Goal: Task Accomplishment & Management: Manage account settings

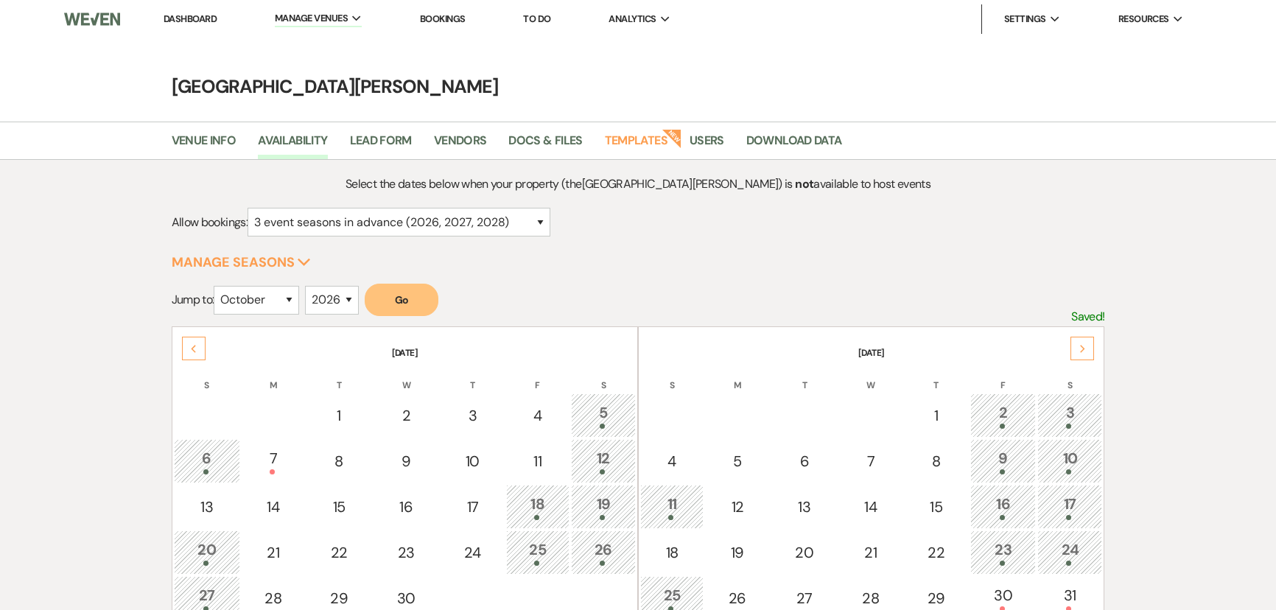
select select "3"
select select "10"
select select "2026"
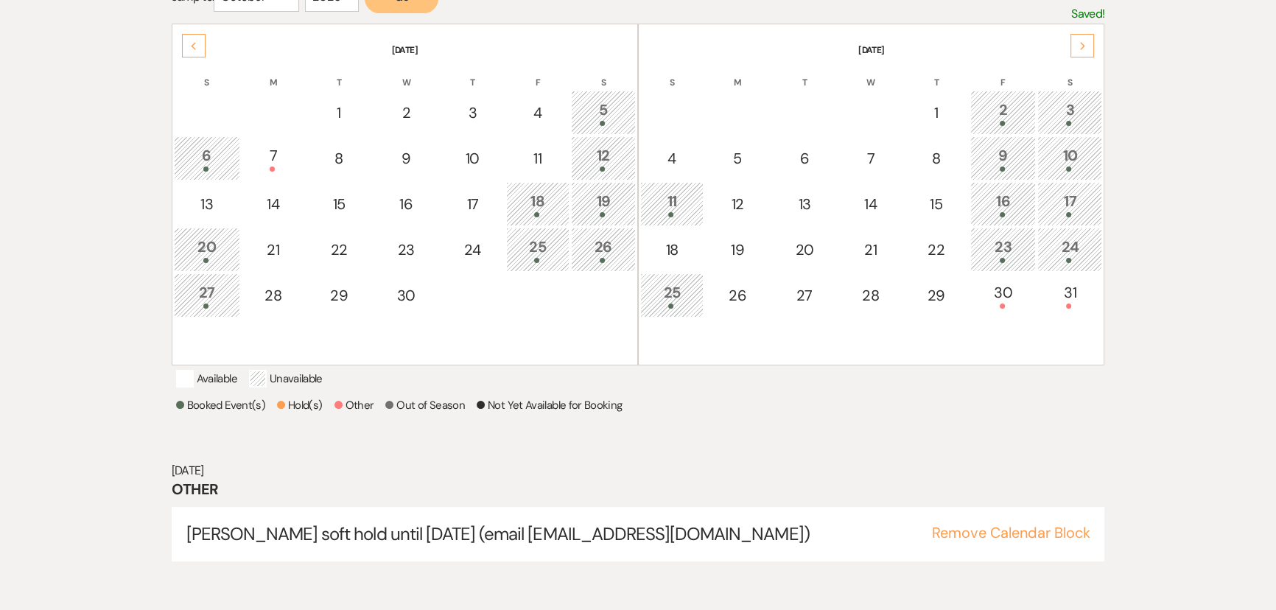
click at [185, 42] on div "Previous" at bounding box center [194, 46] width 24 height 24
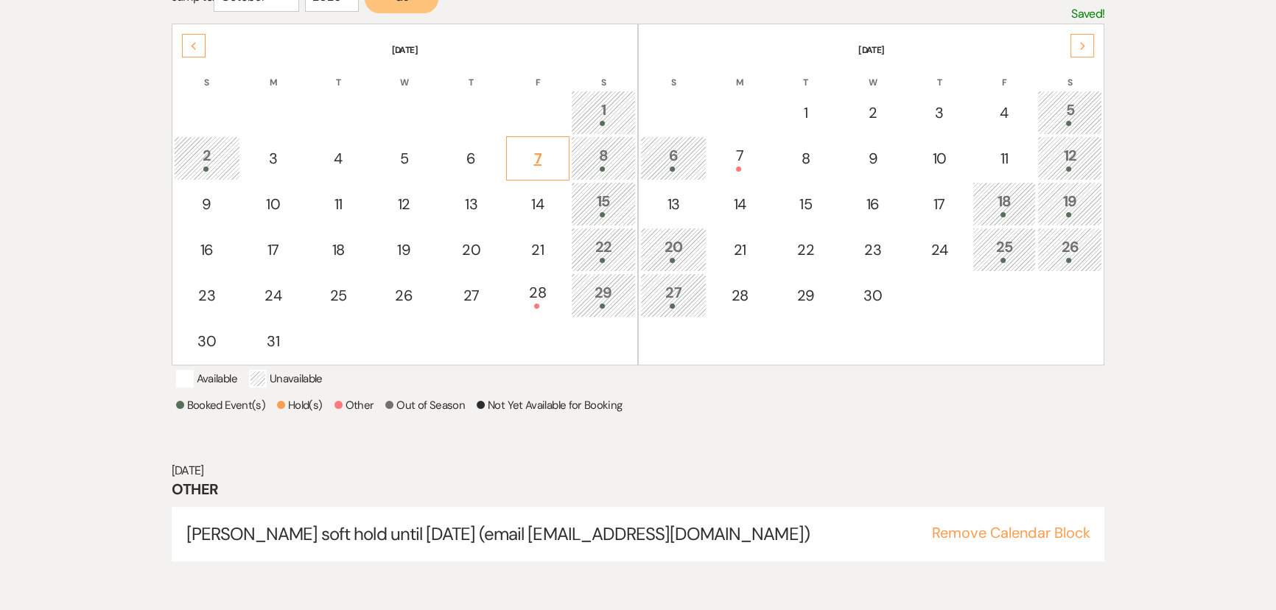
click at [528, 141] on td "7" at bounding box center [537, 158] width 63 height 44
select select "other"
select select "false"
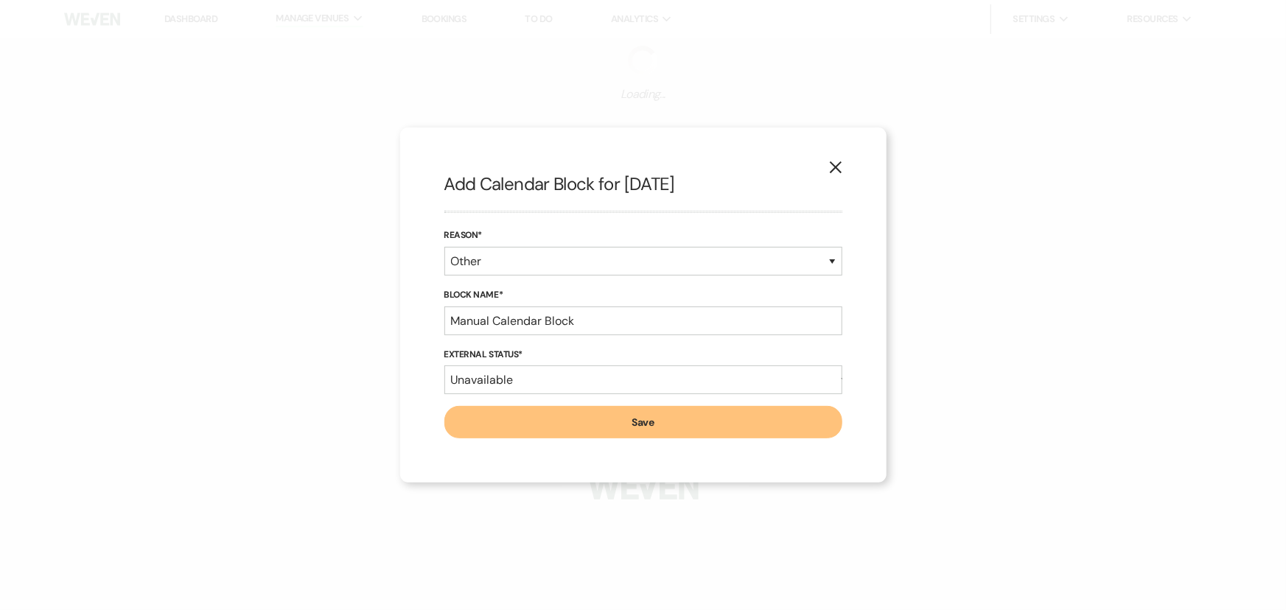
click at [832, 162] on icon "X" at bounding box center [835, 167] width 13 height 13
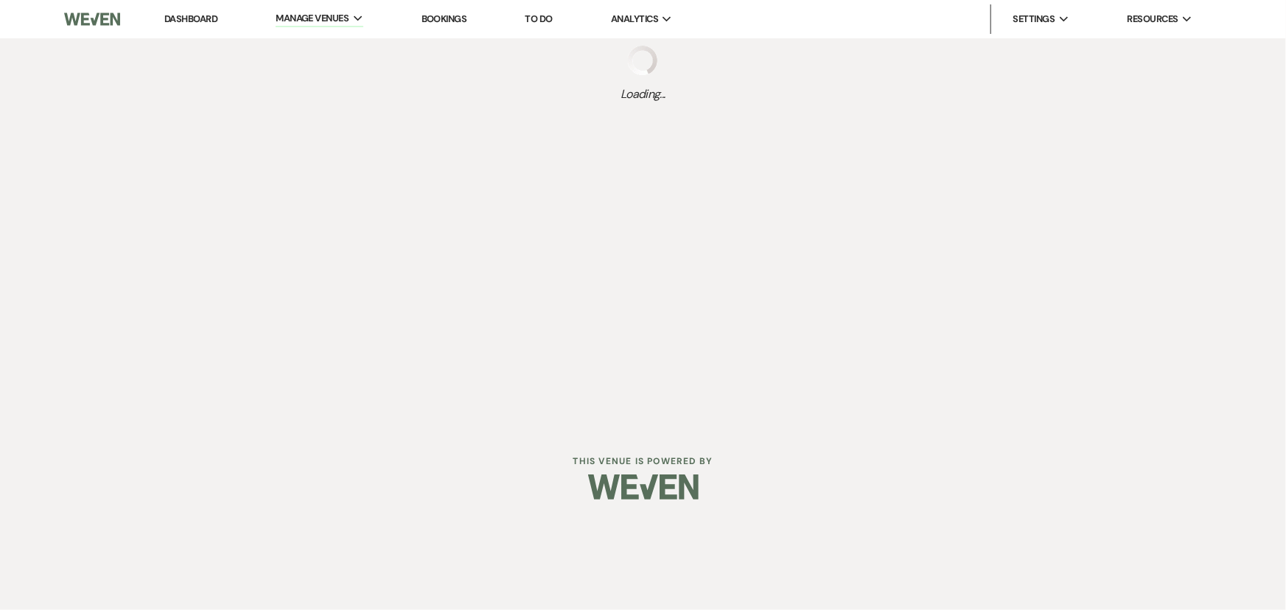
select select "3"
select select "2026"
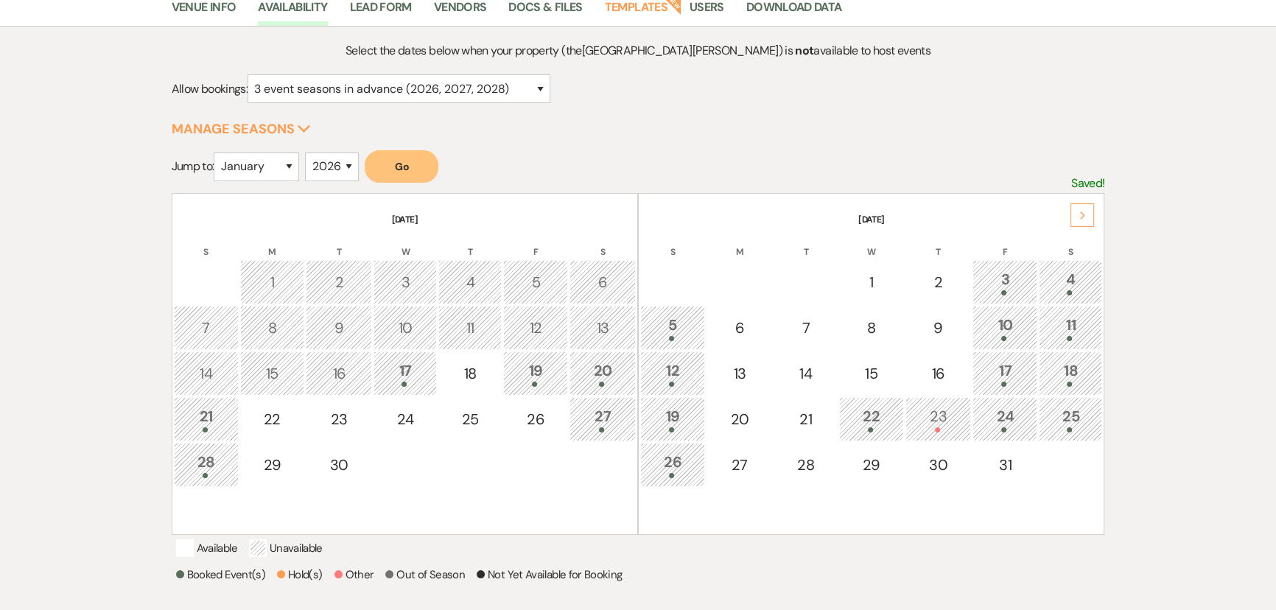
scroll to position [200, 0]
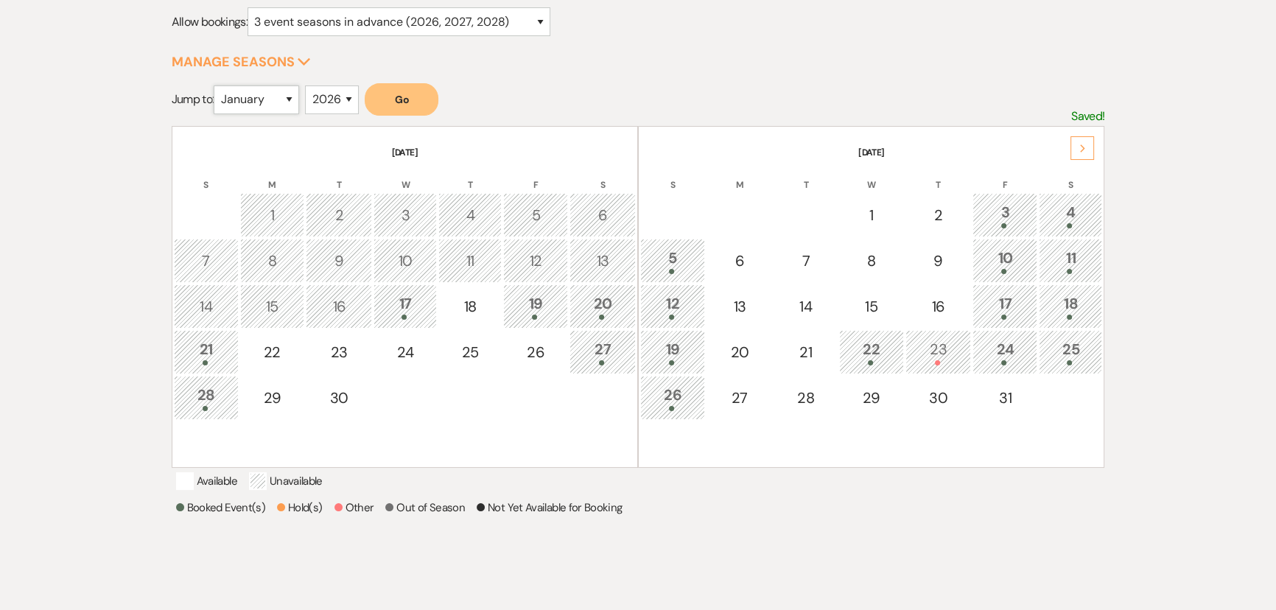
click at [299, 103] on select "January February March April May June July August September October November De…" at bounding box center [256, 99] width 85 height 29
select select "8"
click at [217, 85] on select "January February March April May June July August September October November De…" at bounding box center [256, 99] width 85 height 29
click at [408, 105] on button "Go" at bounding box center [402, 99] width 74 height 32
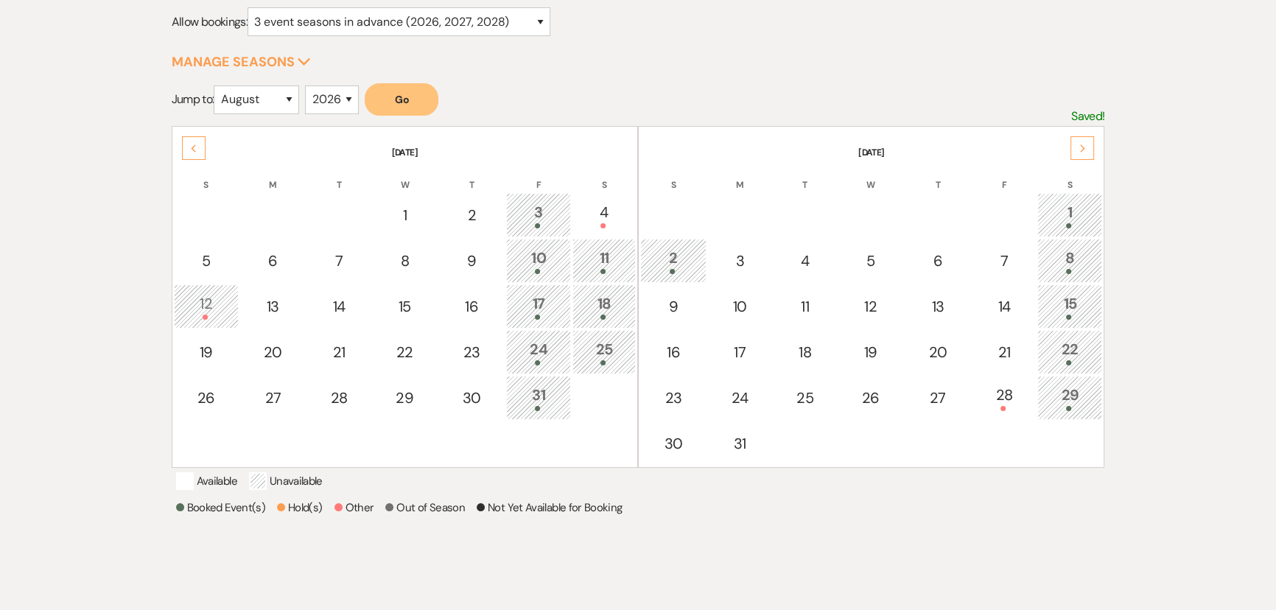
click at [1082, 147] on use at bounding box center [1082, 148] width 5 height 8
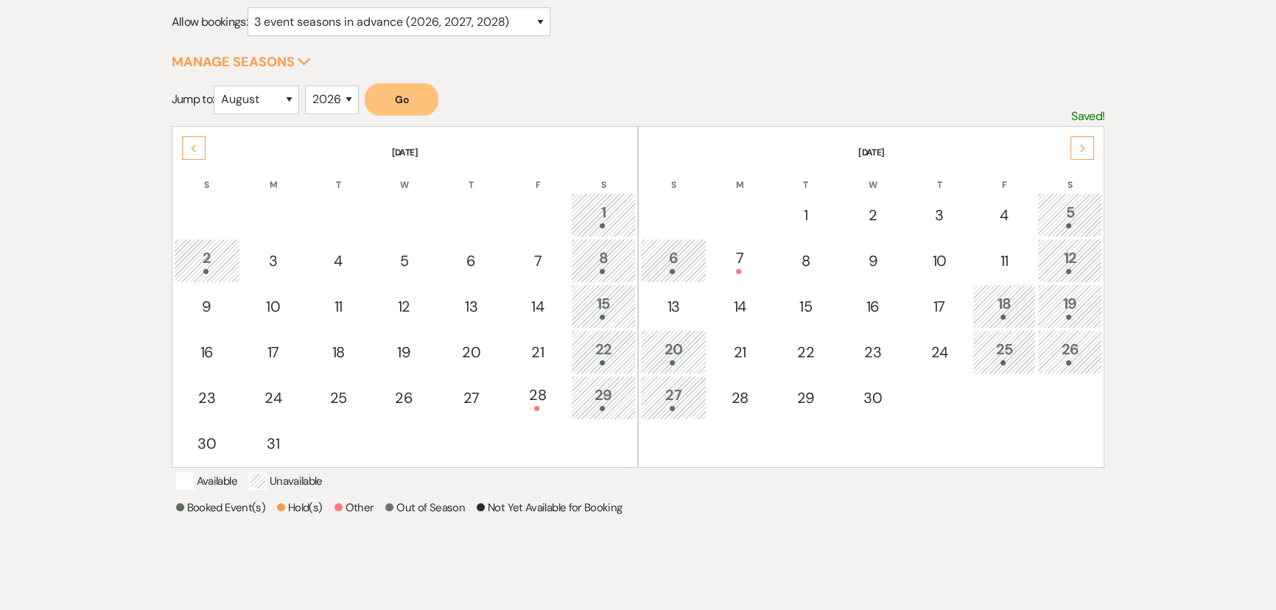
click at [1090, 146] on div "Next" at bounding box center [1083, 148] width 24 height 24
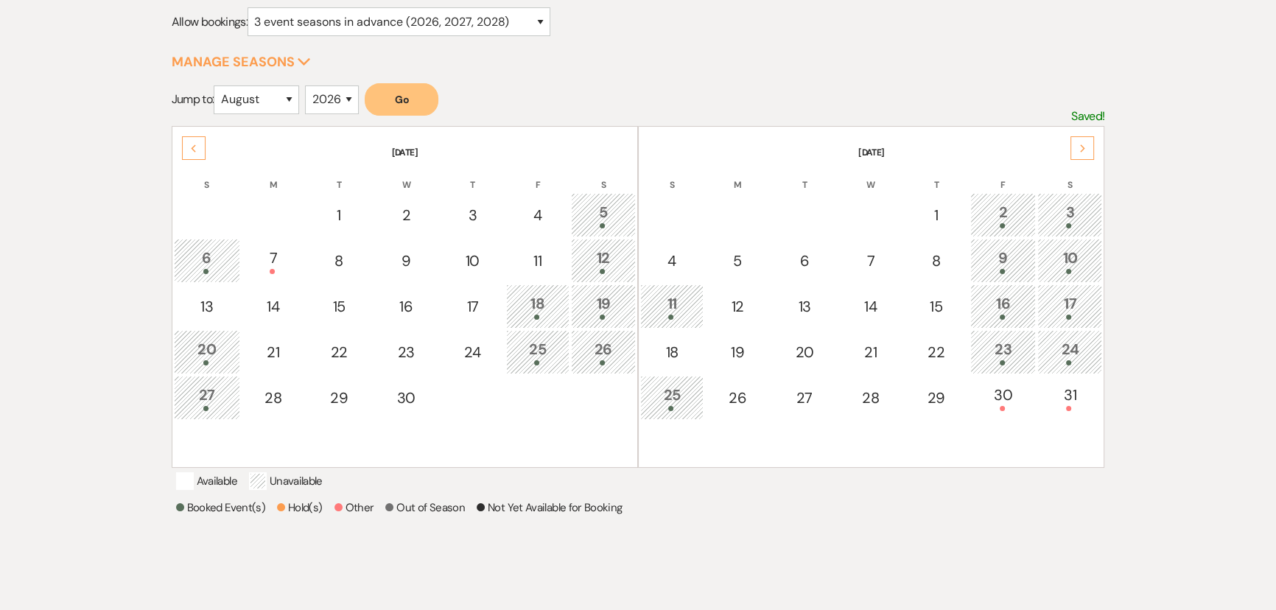
click at [1090, 146] on div "Next" at bounding box center [1083, 148] width 24 height 24
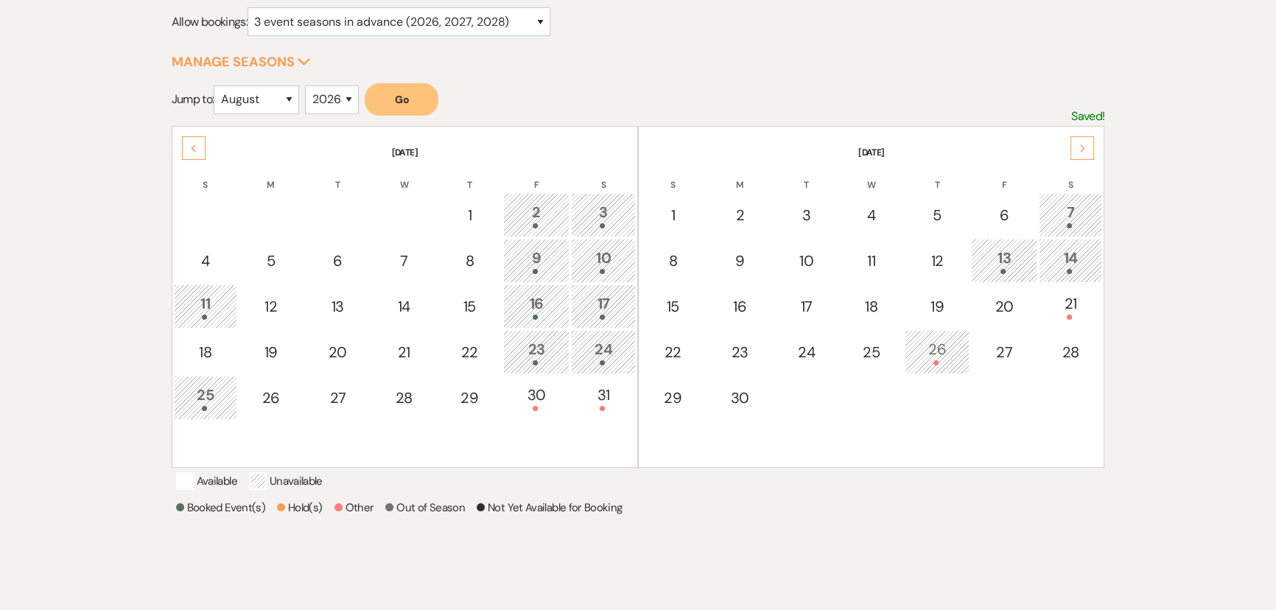
click at [1090, 146] on div "Next" at bounding box center [1083, 148] width 24 height 24
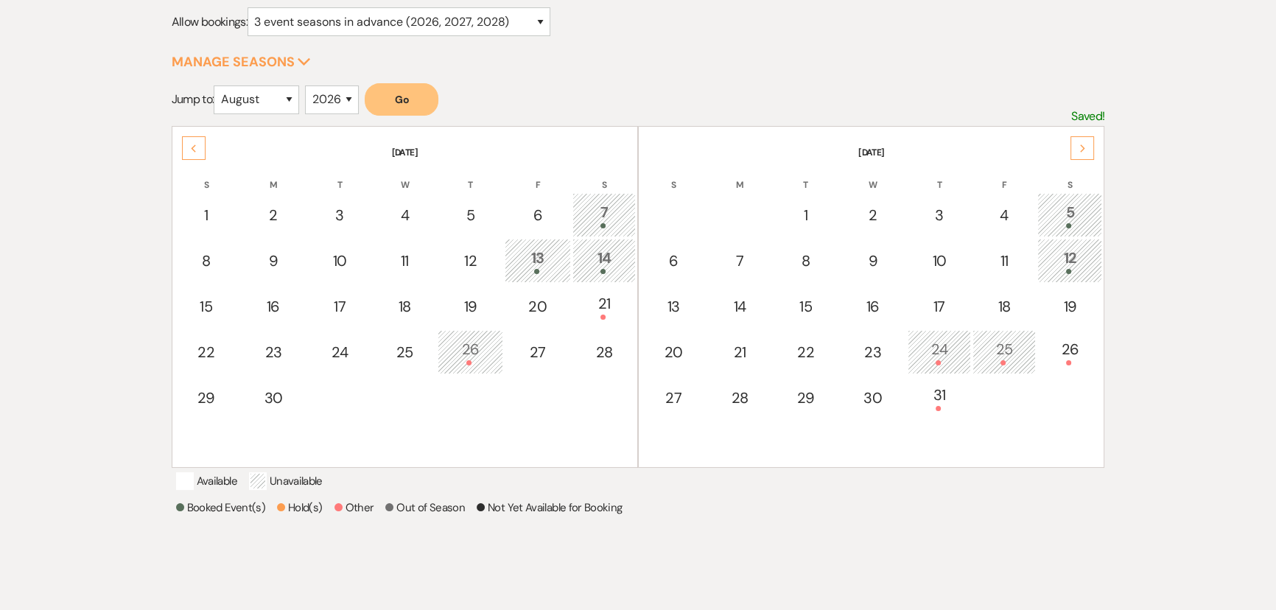
click at [1090, 146] on div "Next" at bounding box center [1083, 148] width 24 height 24
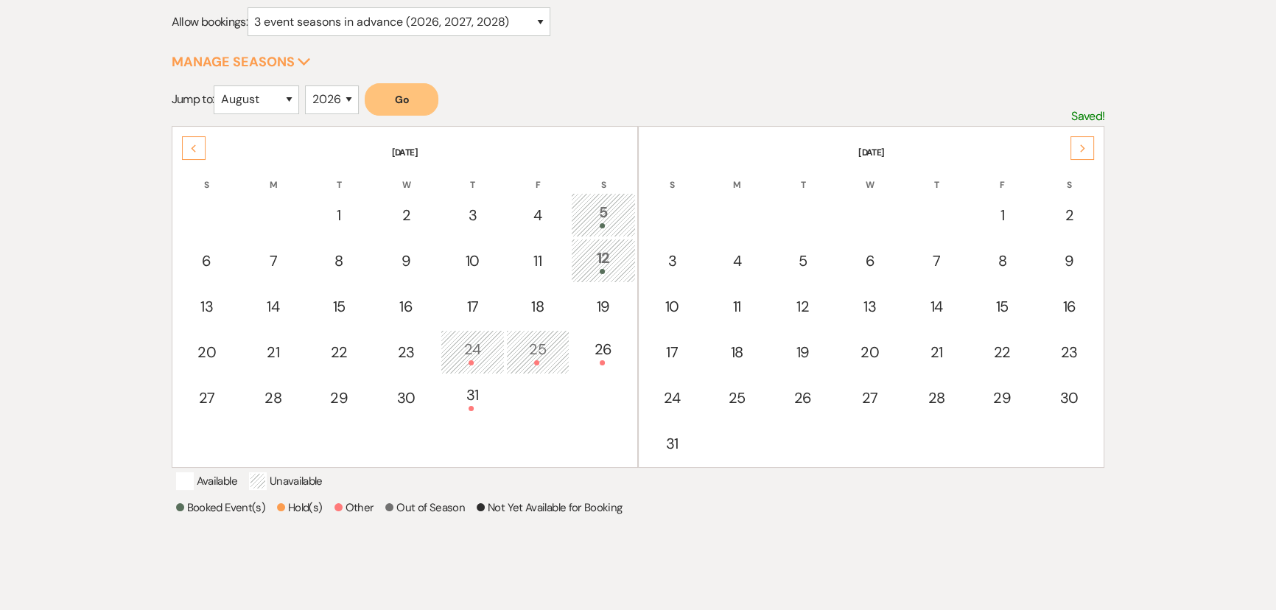
click at [183, 149] on div "Previous" at bounding box center [194, 148] width 24 height 24
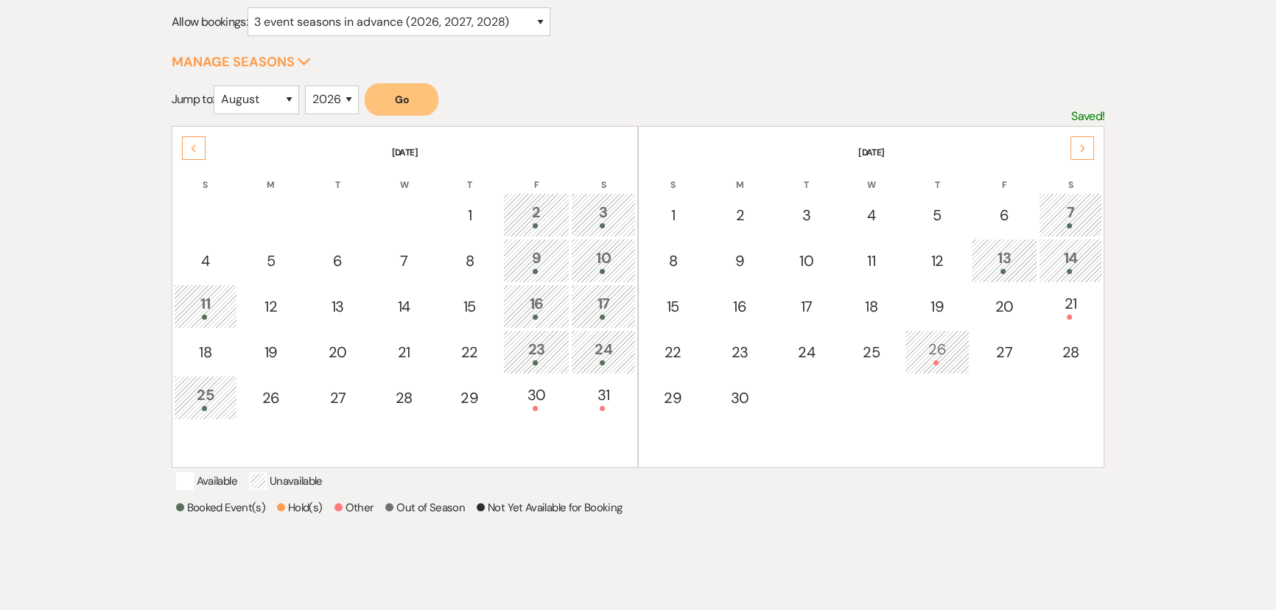
click at [183, 149] on div "Previous" at bounding box center [194, 148] width 24 height 24
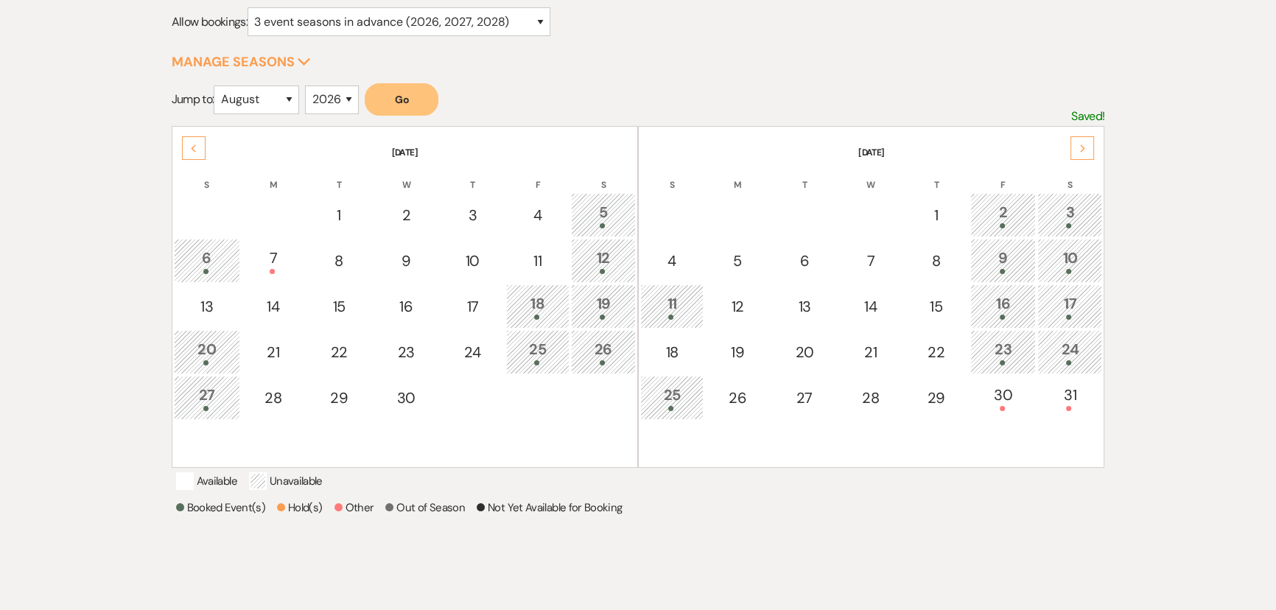
click at [183, 149] on div "Previous" at bounding box center [194, 148] width 24 height 24
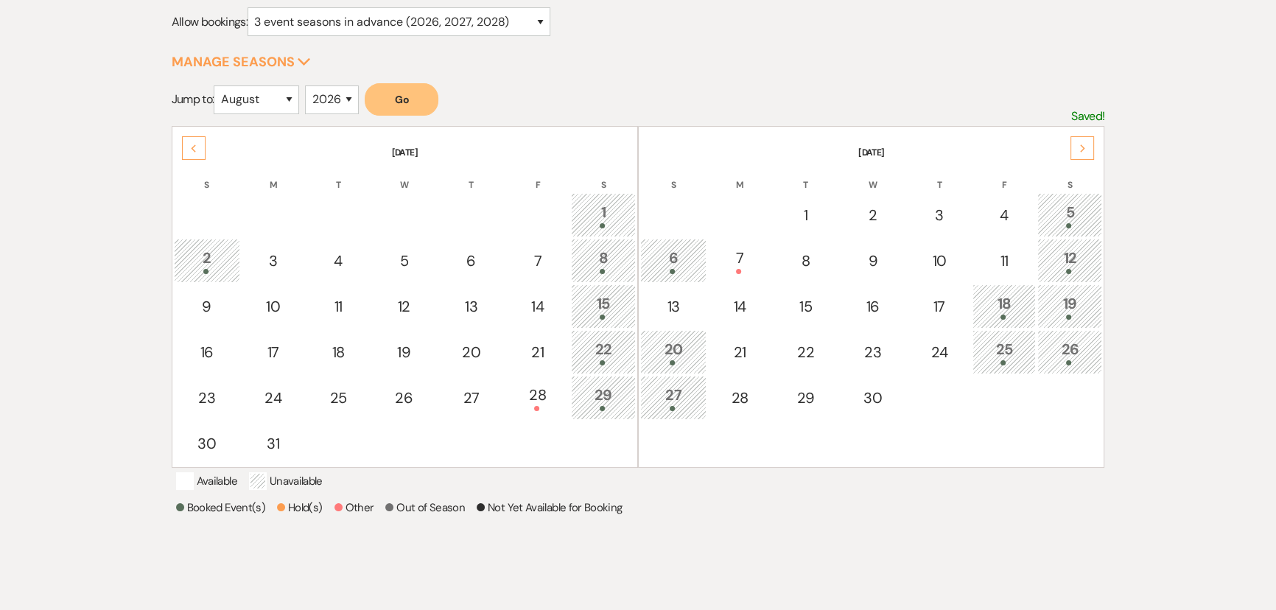
click at [183, 147] on div "Previous" at bounding box center [194, 148] width 24 height 24
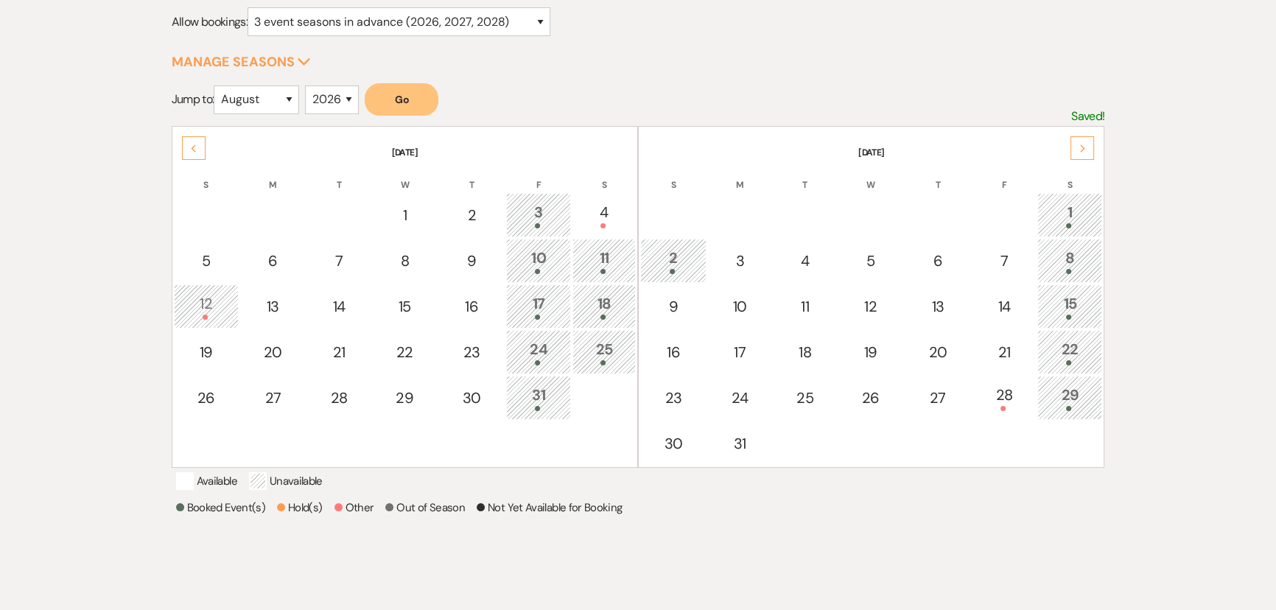
click at [183, 147] on div "Previous" at bounding box center [194, 148] width 24 height 24
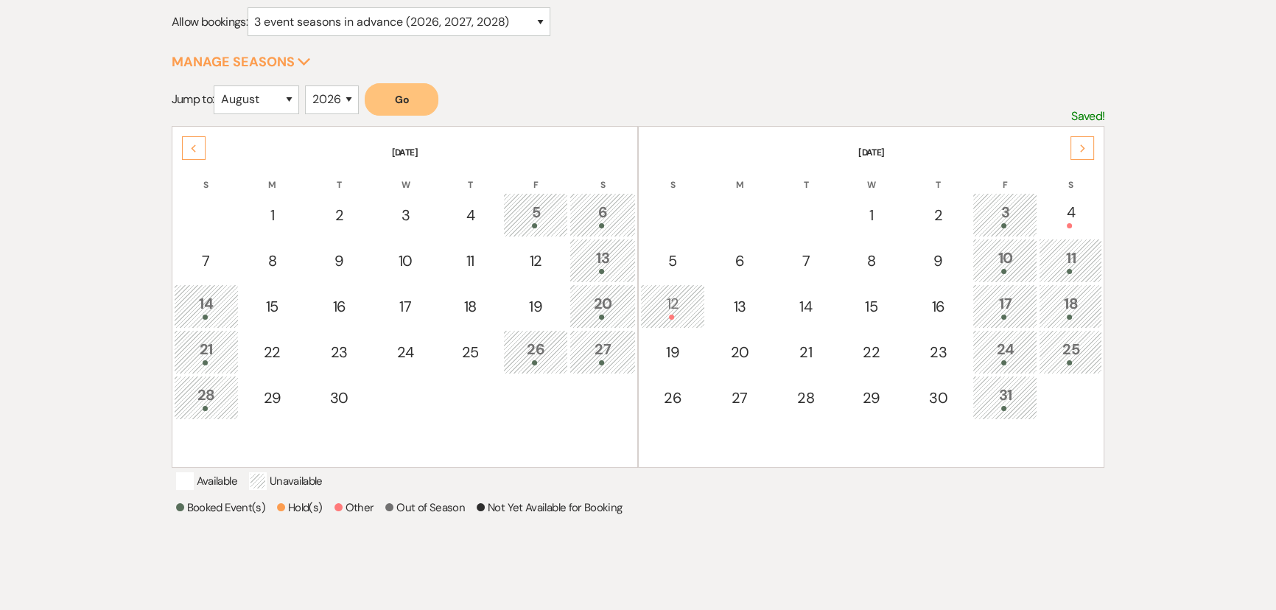
click at [183, 147] on div "Previous" at bounding box center [194, 148] width 24 height 24
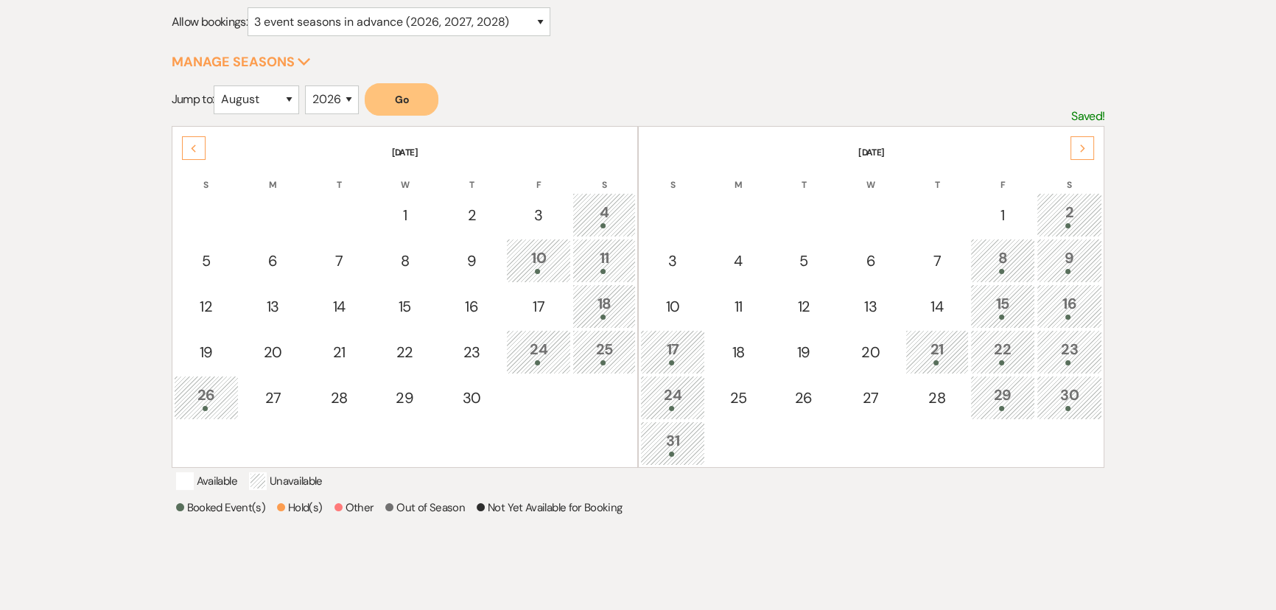
click at [183, 147] on div "Previous" at bounding box center [194, 148] width 24 height 24
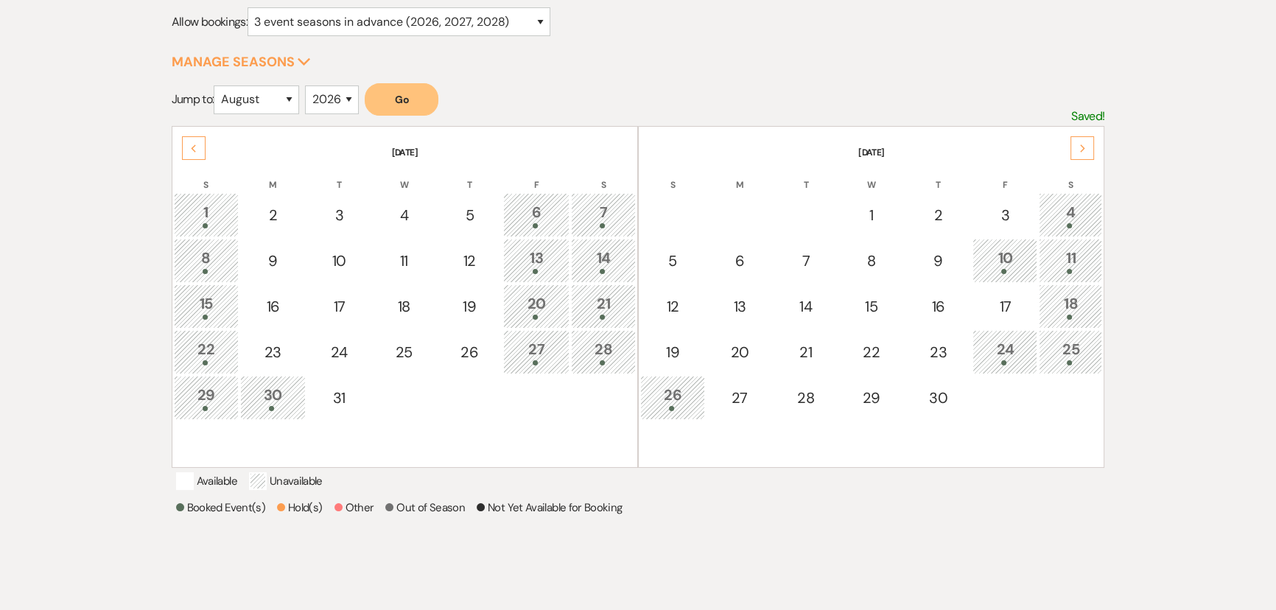
click at [183, 147] on div "Previous" at bounding box center [194, 148] width 24 height 24
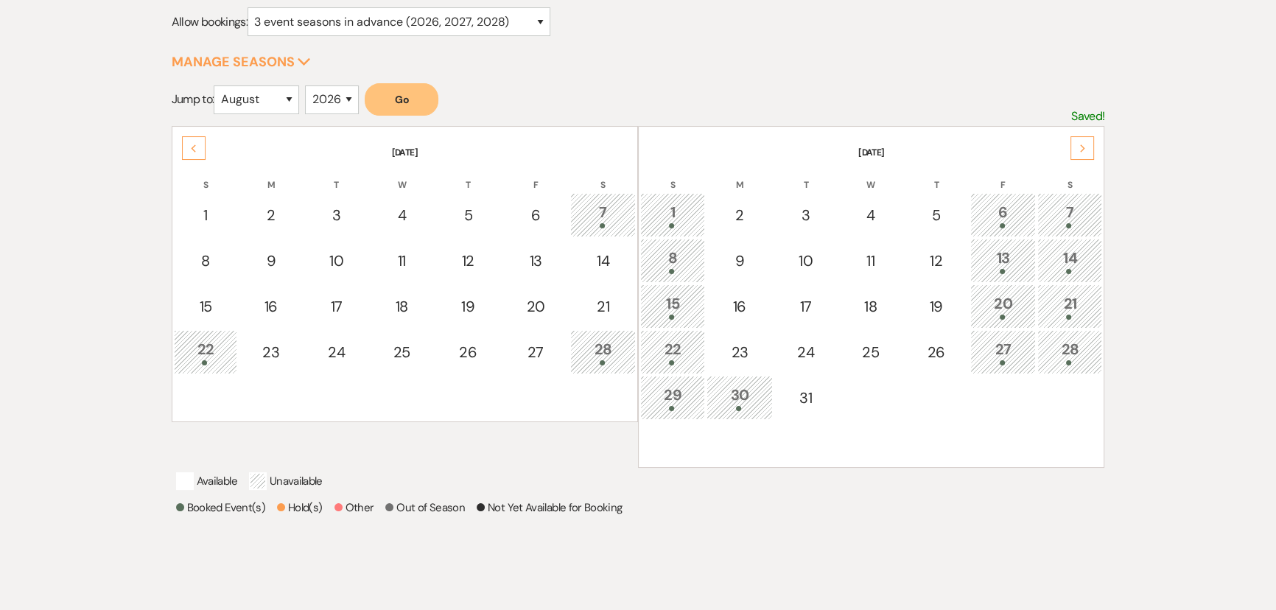
click at [183, 147] on div "Previous" at bounding box center [194, 148] width 24 height 24
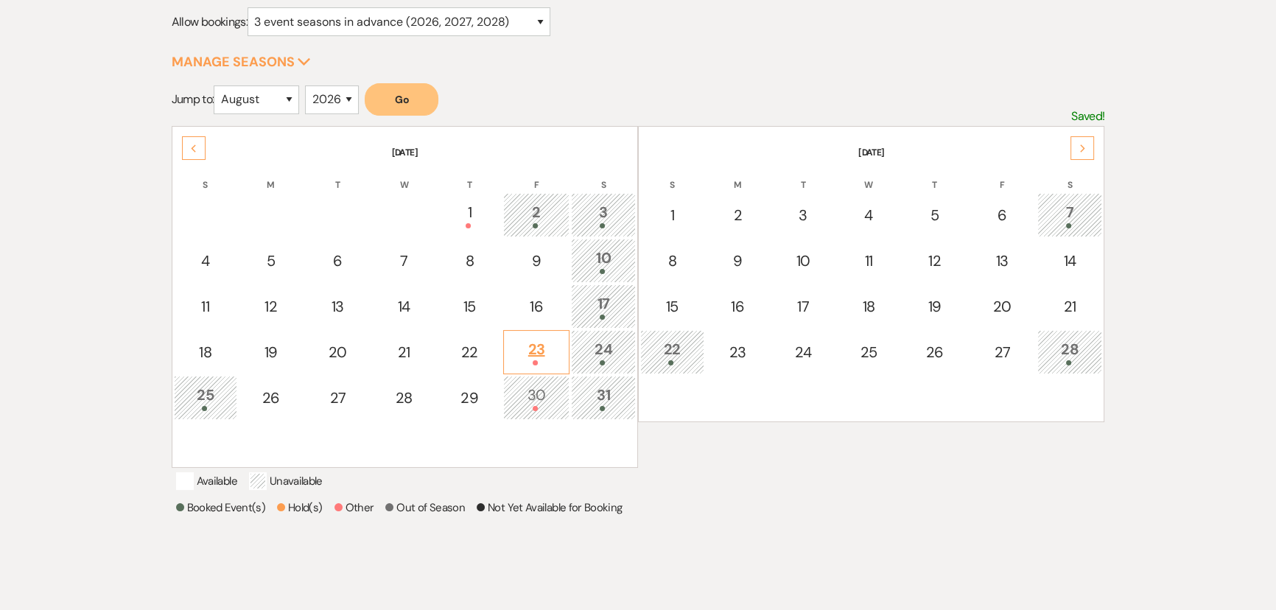
click at [548, 360] on div at bounding box center [536, 362] width 50 height 5
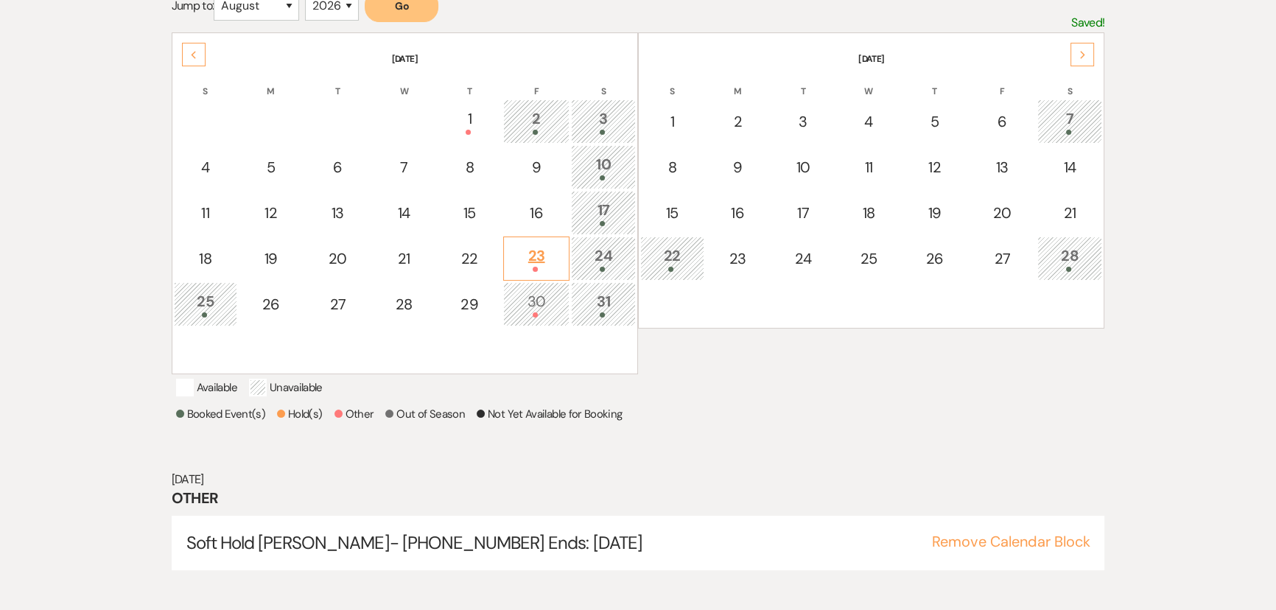
scroll to position [303, 0]
